Goal: Information Seeking & Learning: Compare options

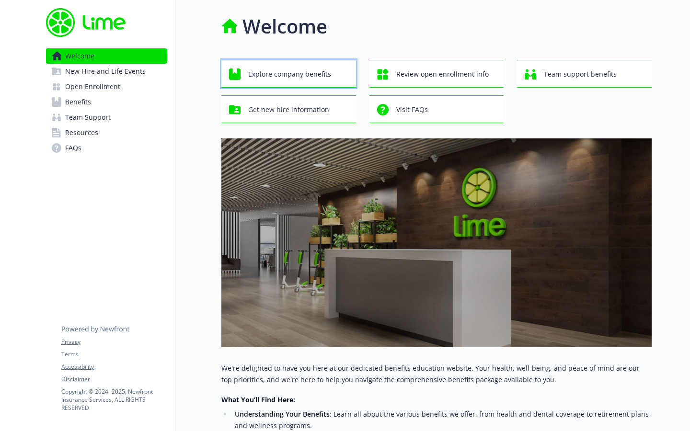
click at [273, 76] on span "Explore company benefits" at bounding box center [289, 74] width 83 height 18
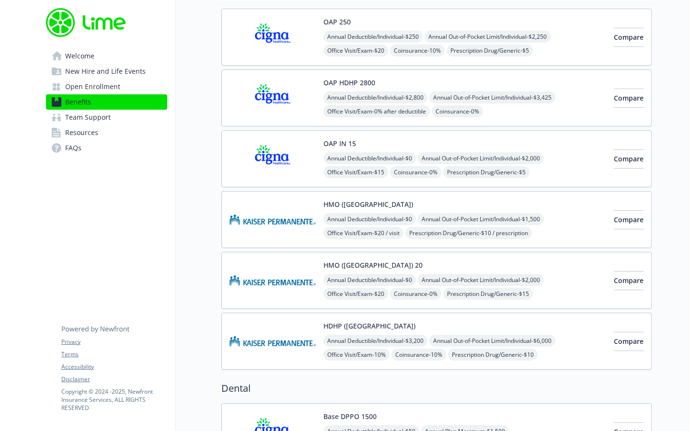
scroll to position [115, 0]
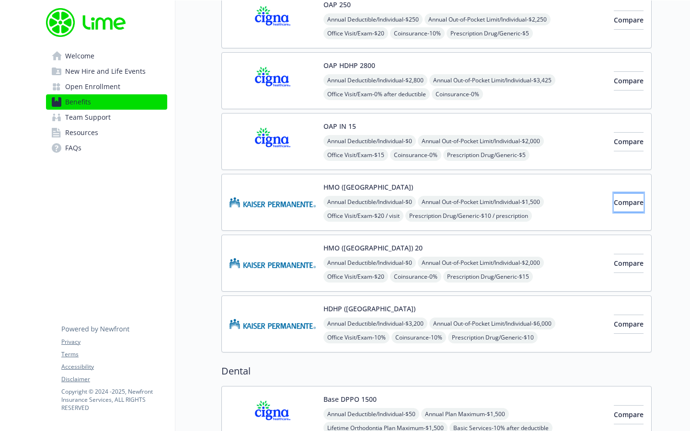
click at [614, 195] on button "Compare" at bounding box center [629, 202] width 30 height 19
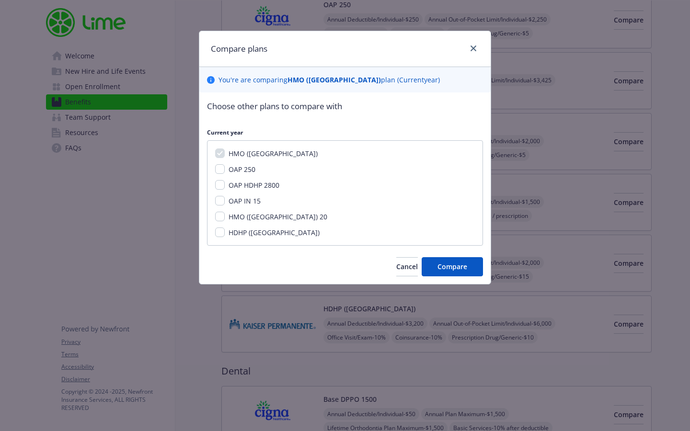
click at [223, 240] on div "HMO ([GEOGRAPHIC_DATA]) OAP 250 OAP HDHP 2800 OAP IN 15 HMO ([GEOGRAPHIC_DATA])…" at bounding box center [345, 192] width 276 height 105
click at [223, 236] on input "HDHP ([GEOGRAPHIC_DATA])" at bounding box center [220, 233] width 10 height 10
checkbox input "true"
click at [457, 271] on span "Compare" at bounding box center [452, 266] width 30 height 9
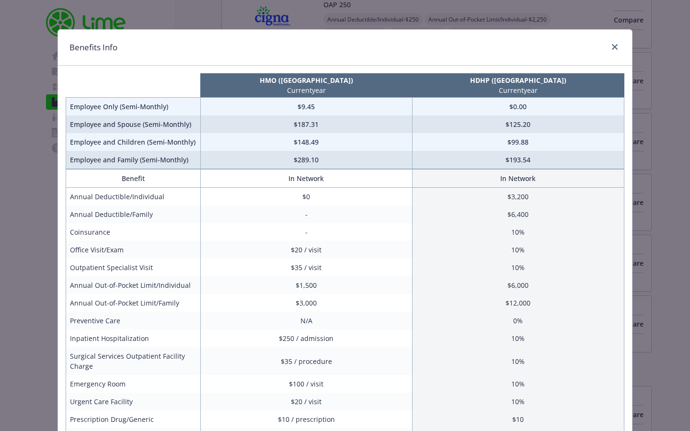
scroll to position [0, 0]
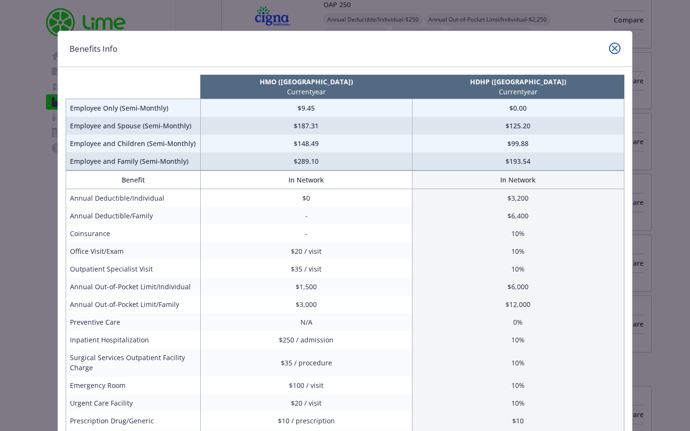
click at [611, 50] on link "close" at bounding box center [614, 48] width 11 height 11
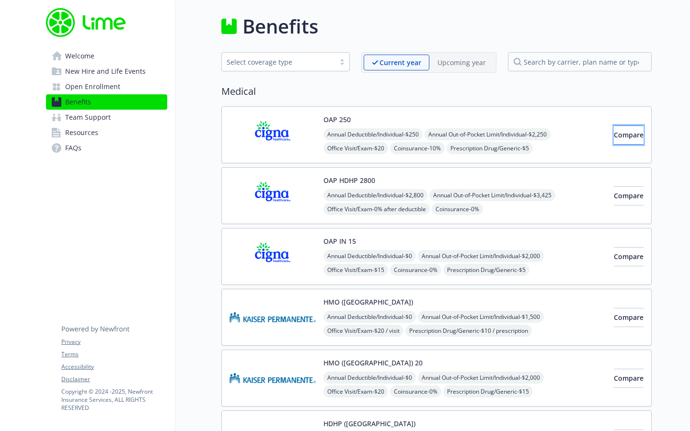
click at [614, 129] on button "Compare" at bounding box center [629, 135] width 30 height 19
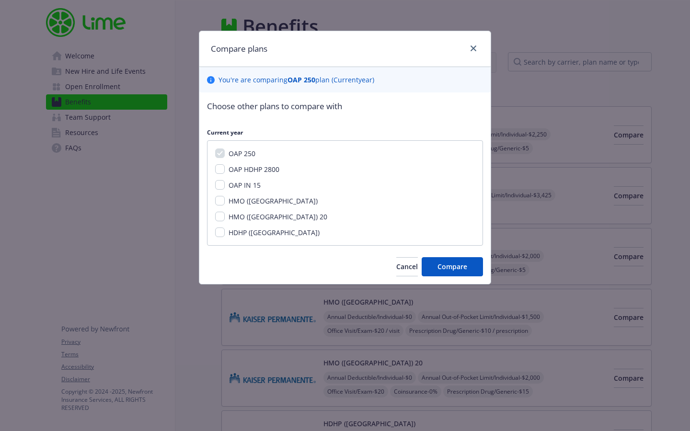
click at [253, 171] on span "OAP HDHP 2800" at bounding box center [254, 169] width 51 height 9
click at [225, 171] on input "OAP HDHP 2800" at bounding box center [220, 169] width 10 height 10
checkbox input "true"
click at [248, 189] on span "OAP IN 15" at bounding box center [245, 185] width 32 height 9
click at [225, 189] on input "OAP IN 15" at bounding box center [220, 185] width 10 height 10
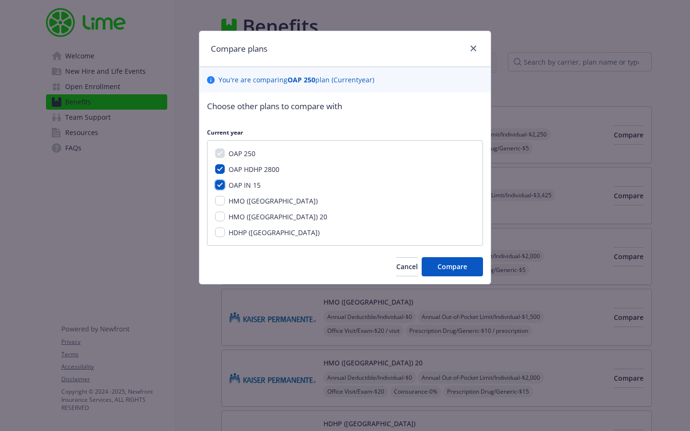
checkbox input "true"
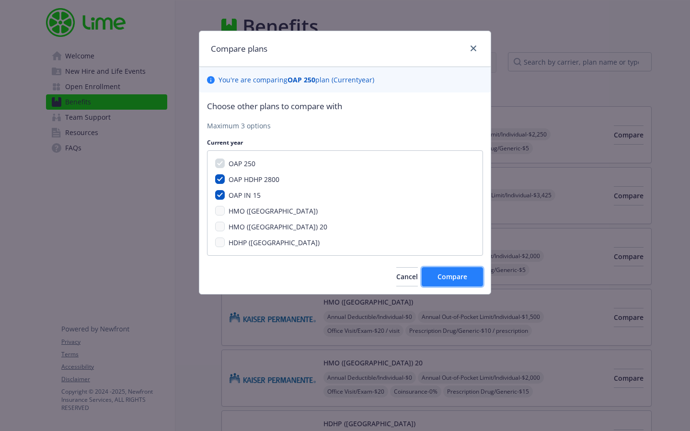
click at [444, 270] on button "Compare" at bounding box center [452, 276] width 61 height 19
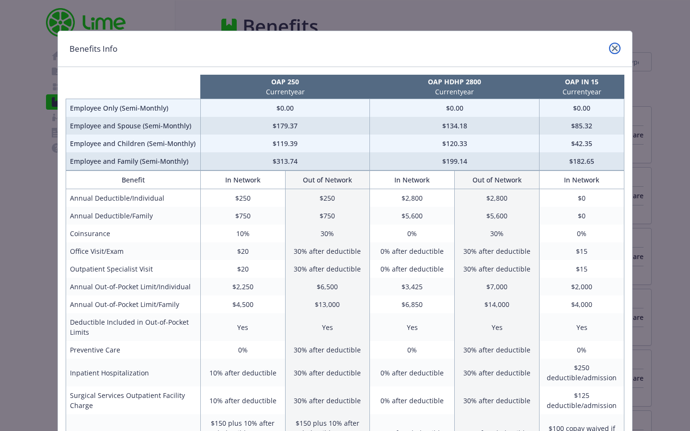
click at [616, 44] on link "close" at bounding box center [614, 48] width 11 height 11
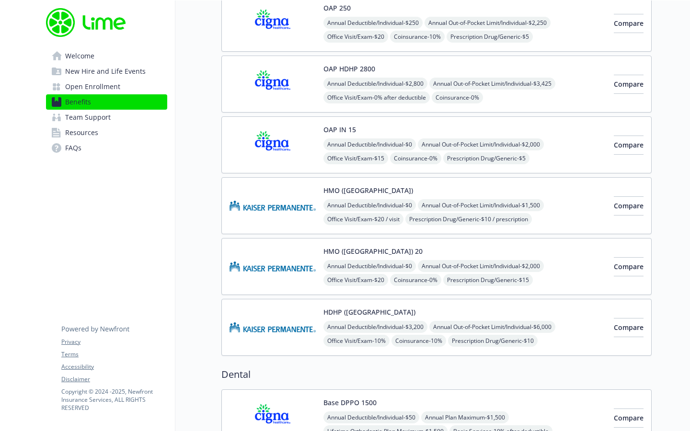
scroll to position [115, 0]
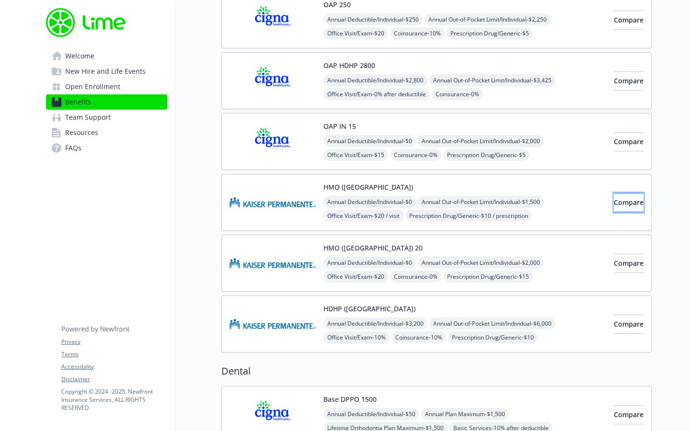
click at [614, 200] on span "Compare" at bounding box center [629, 202] width 30 height 9
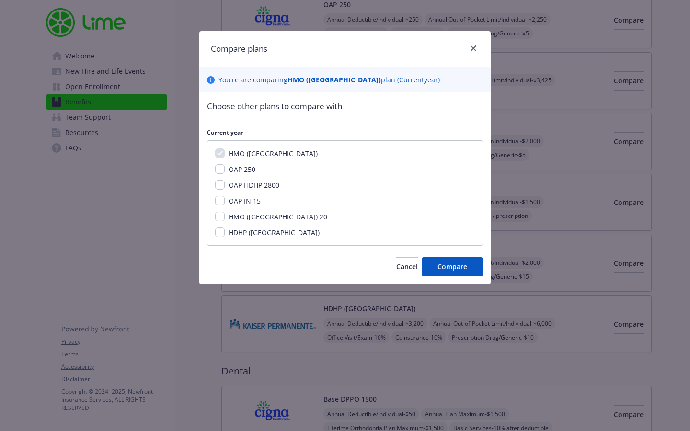
click at [224, 195] on div "HMO ([GEOGRAPHIC_DATA]) OAP 250 OAP HDHP 2800 OAP IN 15 HMO ([GEOGRAPHIC_DATA])…" at bounding box center [345, 192] width 276 height 105
click at [219, 204] on input "OAP IN 15" at bounding box center [220, 201] width 10 height 10
checkbox input "true"
click at [451, 263] on span "Compare" at bounding box center [452, 266] width 30 height 9
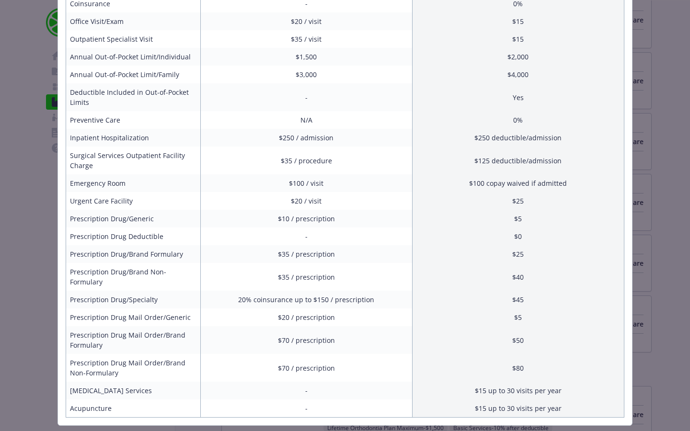
scroll to position [245, 0]
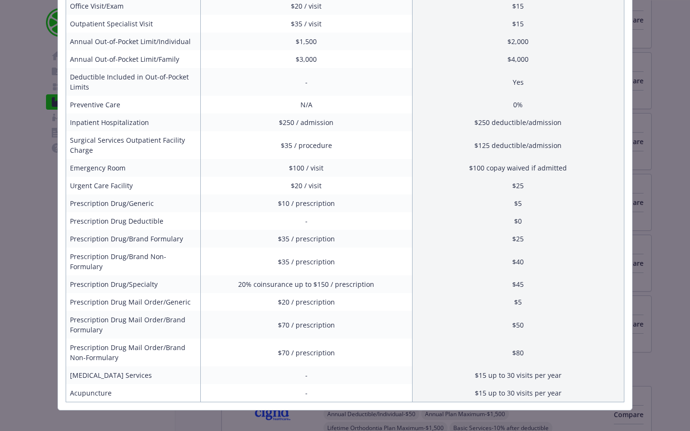
click at [537, 164] on td "$100 copay waived if admitted" at bounding box center [518, 168] width 212 height 18
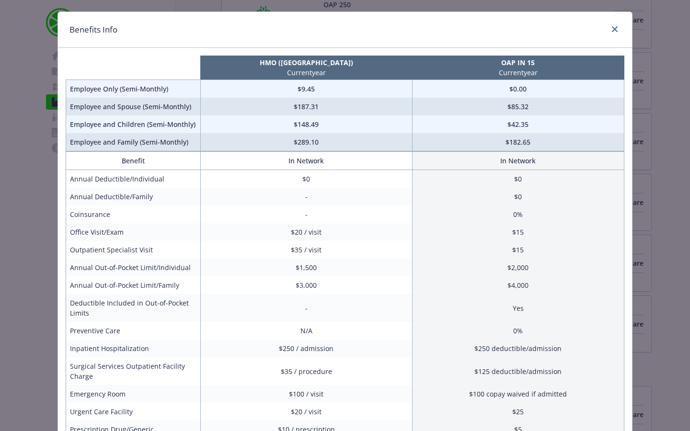
scroll to position [0, 0]
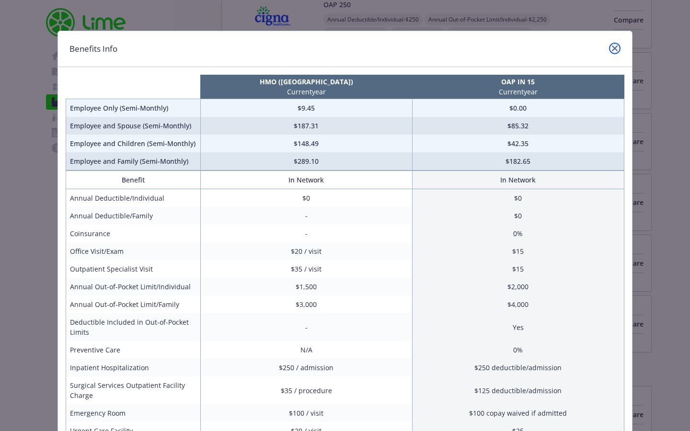
click at [618, 47] on link "close" at bounding box center [614, 48] width 11 height 11
